Goal: Task Accomplishment & Management: Manage account settings

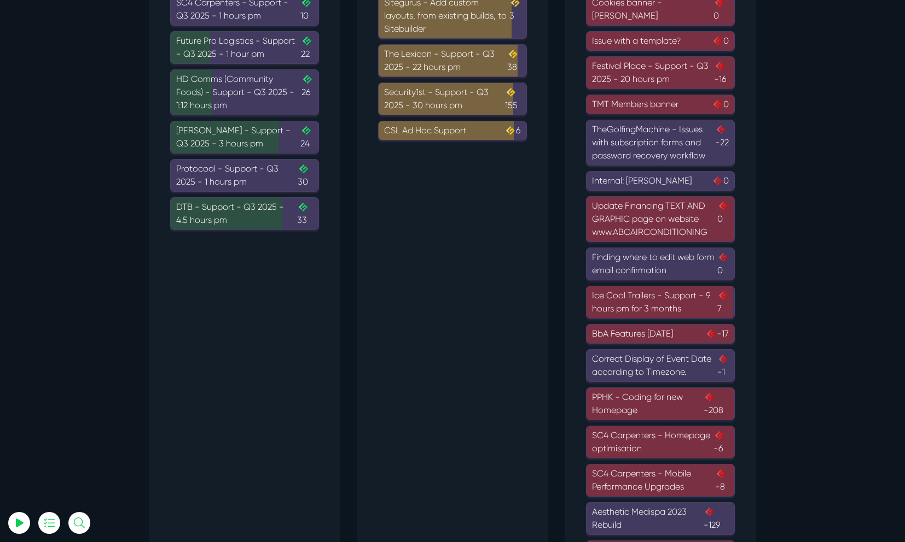
scroll to position [171, 0]
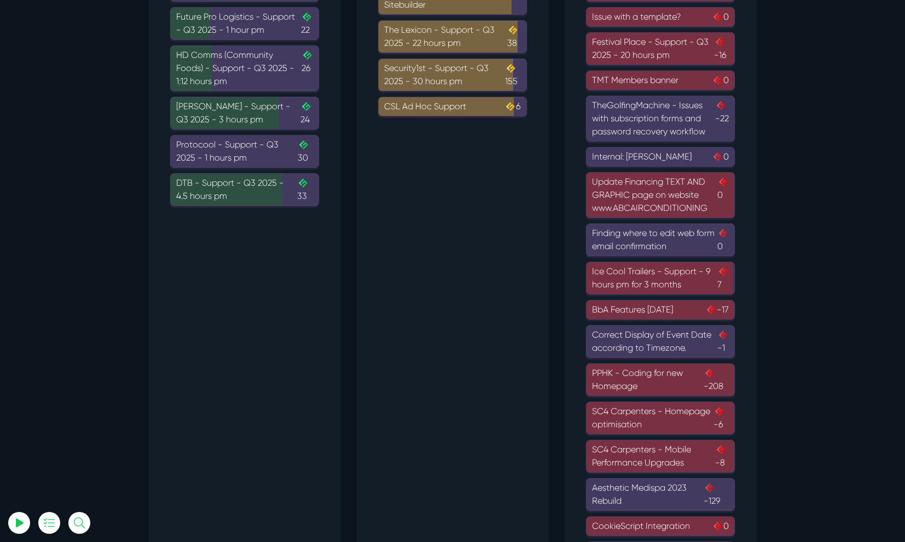
click at [650, 204] on div "Update Financing TEXT AND GRAPHIC page on website www.ABCAIRCONDITIONING 0" at bounding box center [660, 195] width 137 height 39
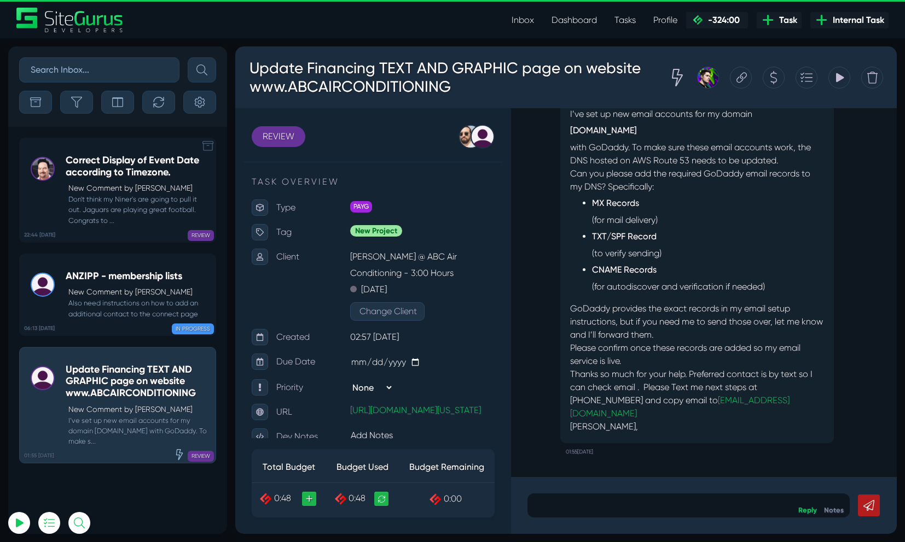
click at [204, 144] on icon at bounding box center [207, 146] width 11 height 11
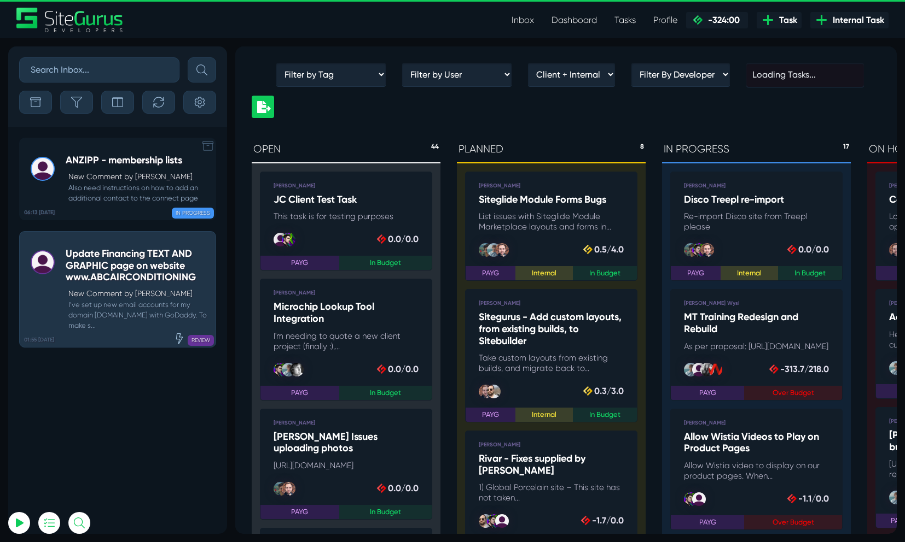
click at [207, 145] on icon at bounding box center [207, 146] width 11 height 11
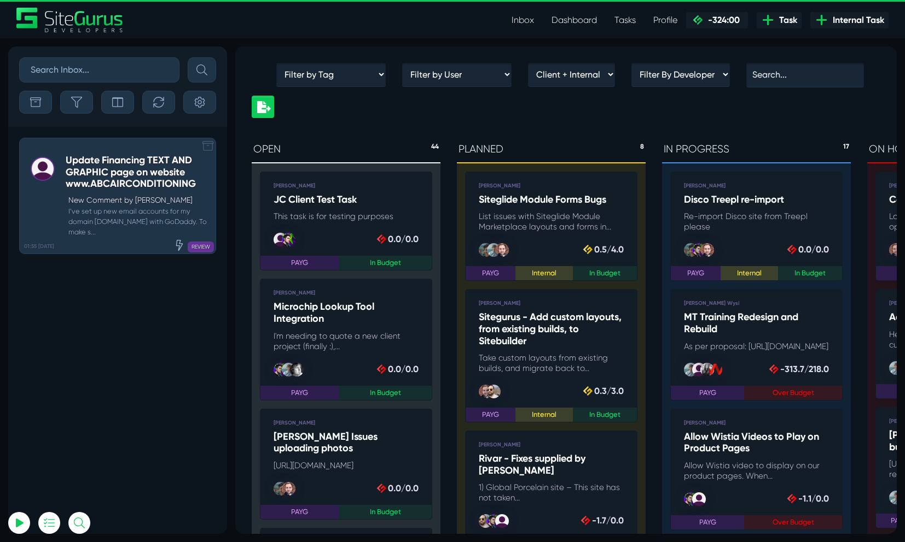
click at [155, 229] on small "I’ve set up new email accounts for my domain [DOMAIN_NAME] with GoDaddy. To mak…" at bounding box center [138, 222] width 144 height 32
